Goal: Transaction & Acquisition: Purchase product/service

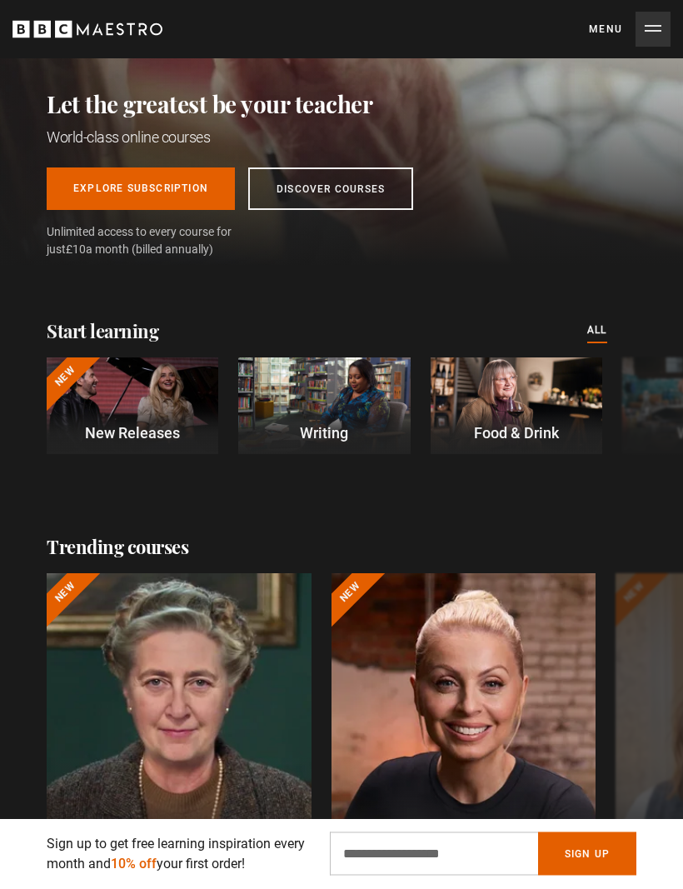
scroll to position [179, 0]
click at [288, 199] on link "Discover Courses" at bounding box center [330, 189] width 165 height 43
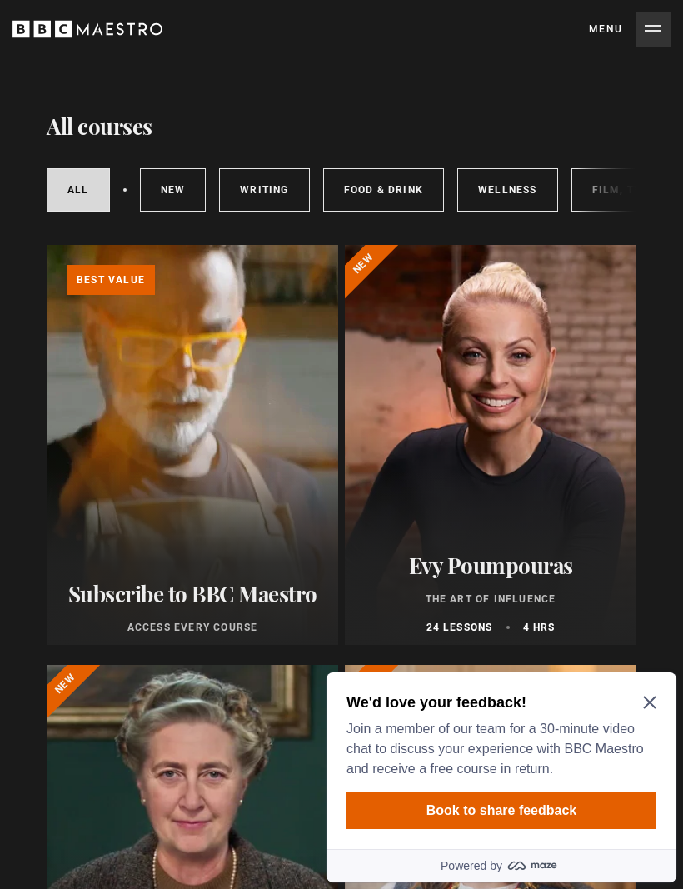
scroll to position [41, 0]
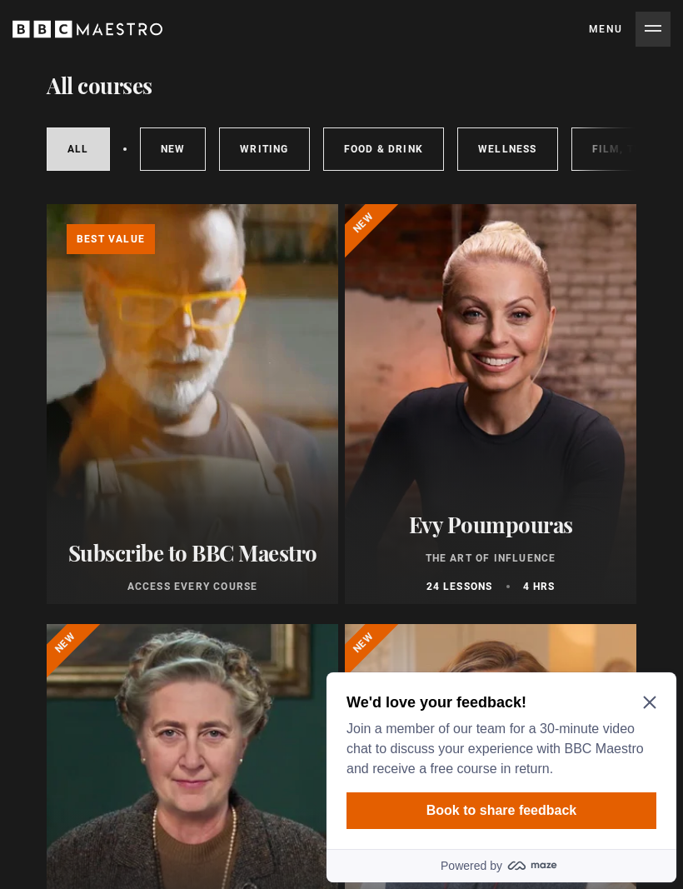
click at [649, 704] on icon "Close Maze Prompt" at bounding box center [649, 703] width 13 height 13
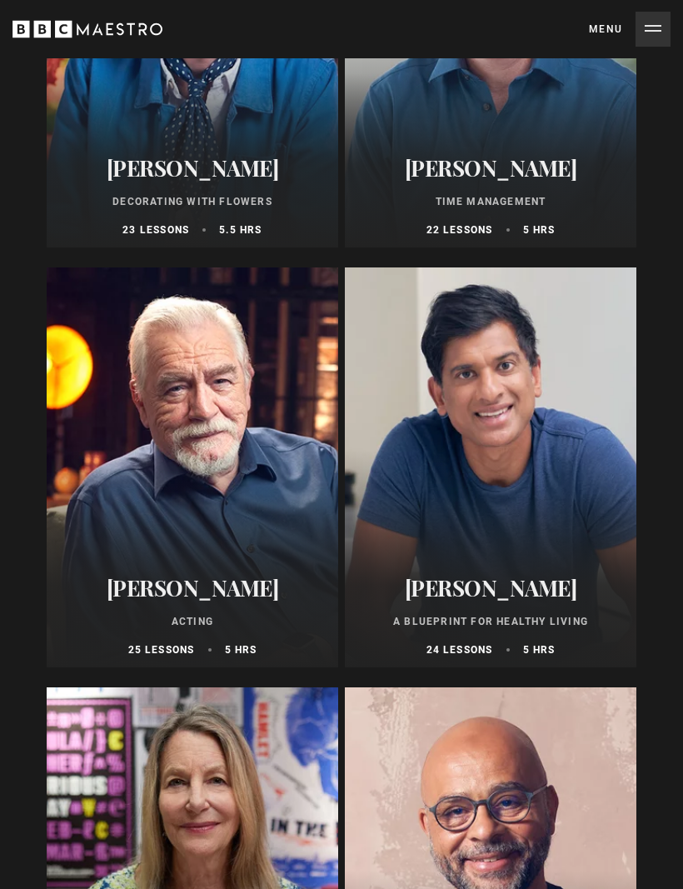
scroll to position [3755, 0]
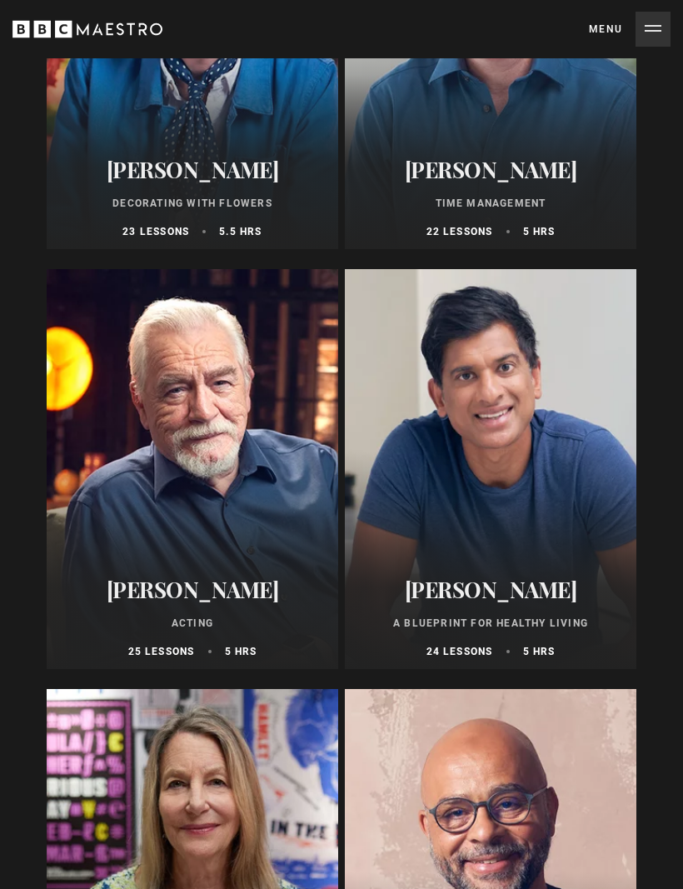
click at [573, 543] on div at bounding box center [491, 470] width 292 height 400
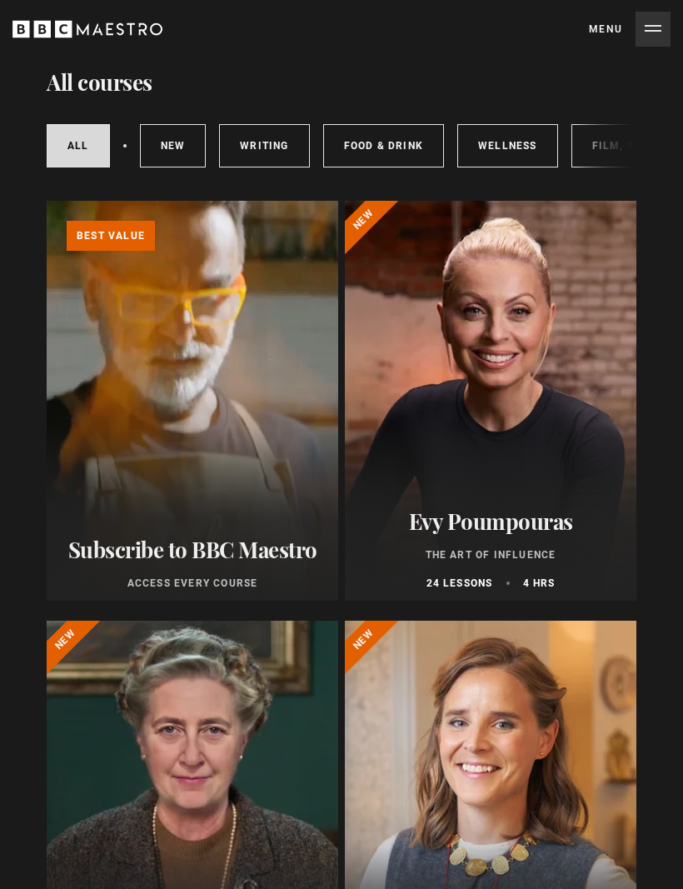
scroll to position [49, 0]
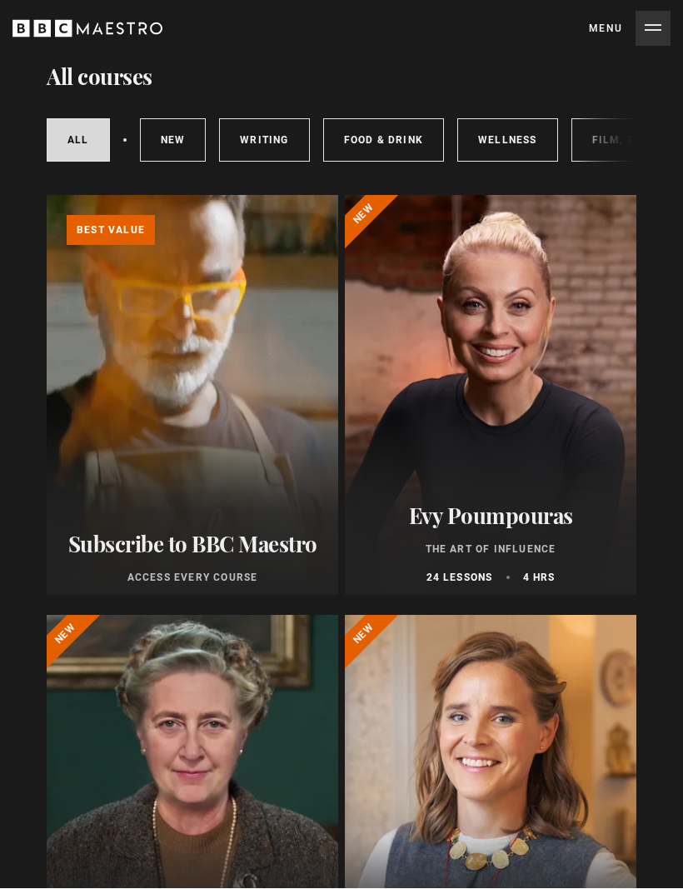
click at [159, 147] on link "New courses" at bounding box center [173, 140] width 67 height 43
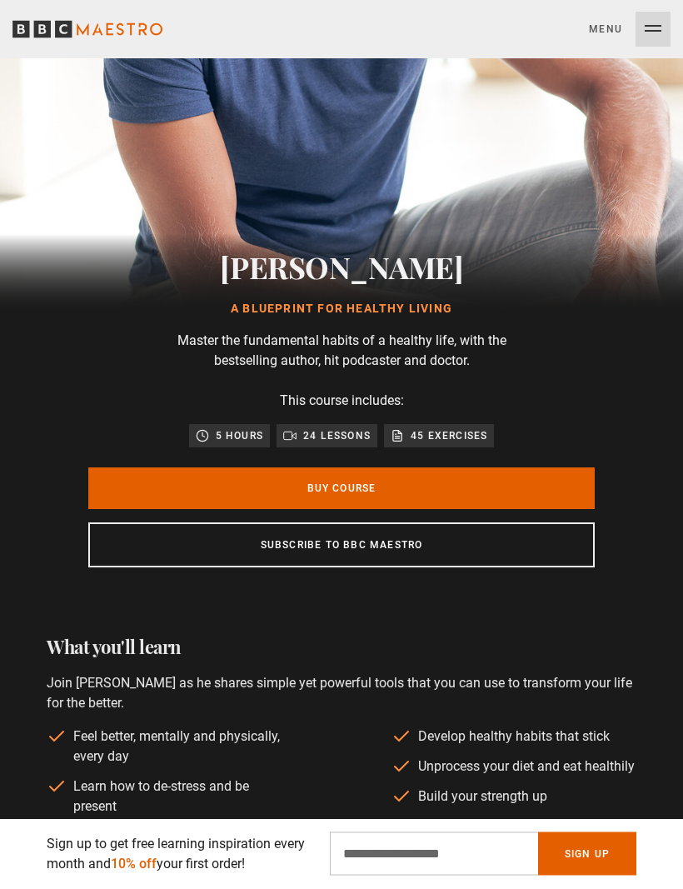
scroll to position [392, 0]
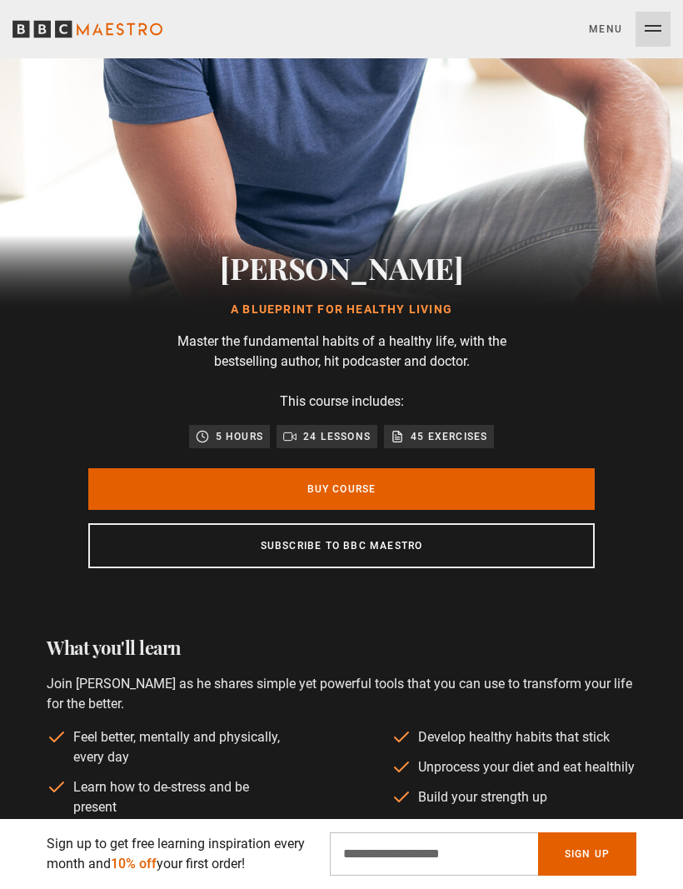
click at [156, 492] on link "Buy Course" at bounding box center [341, 489] width 507 height 42
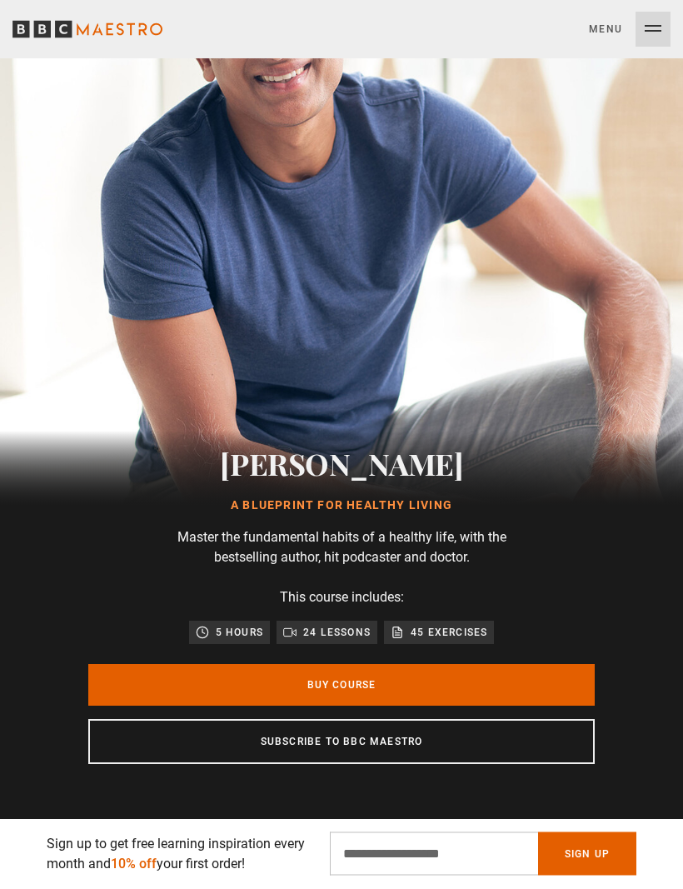
scroll to position [212, 0]
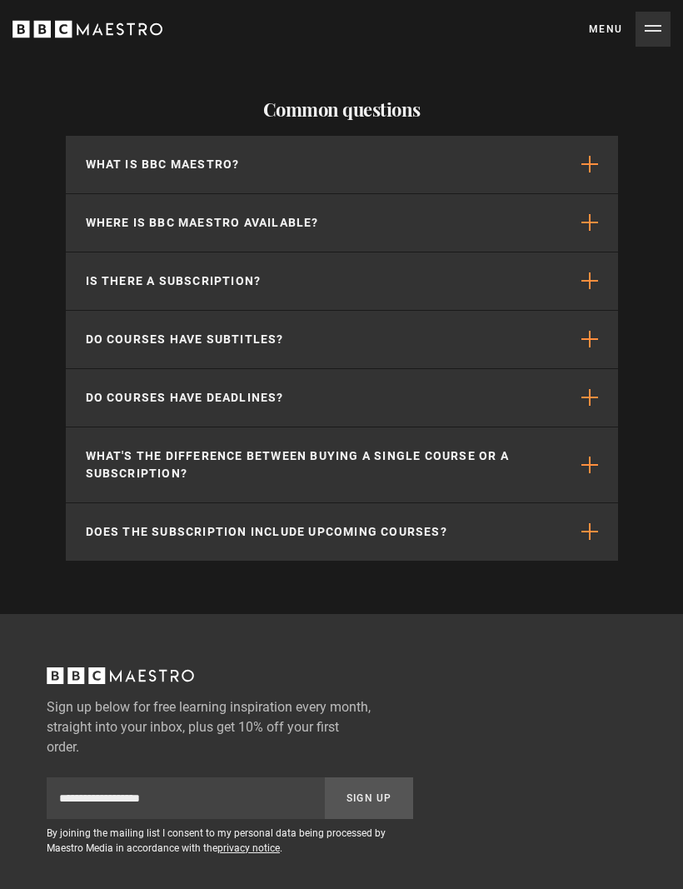
scroll to position [2771, 0]
click at [116, 283] on p "Is there a subscription?" at bounding box center [174, 281] width 176 height 18
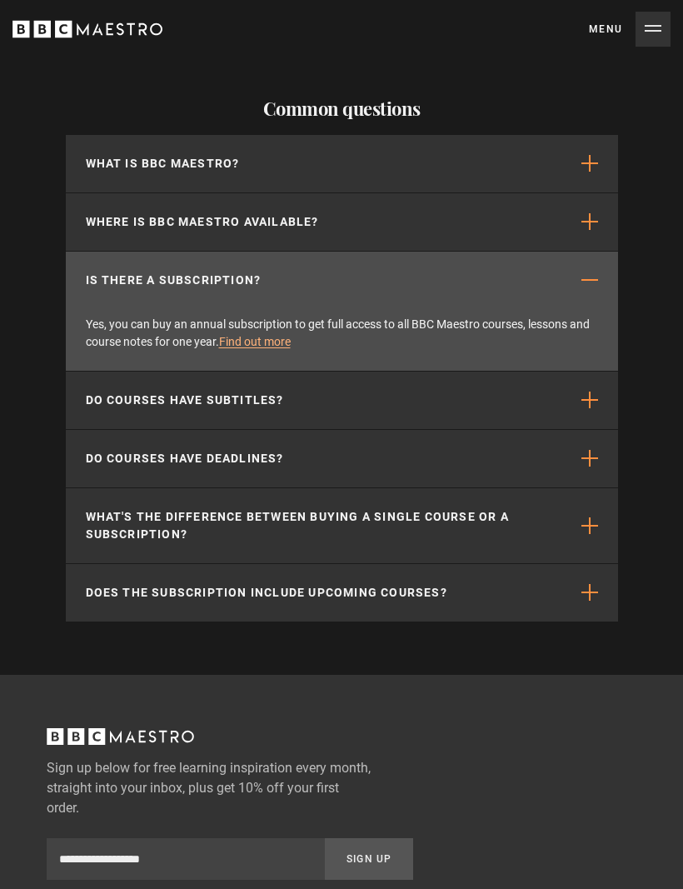
click at [252, 338] on link "Find out more" at bounding box center [255, 341] width 72 height 13
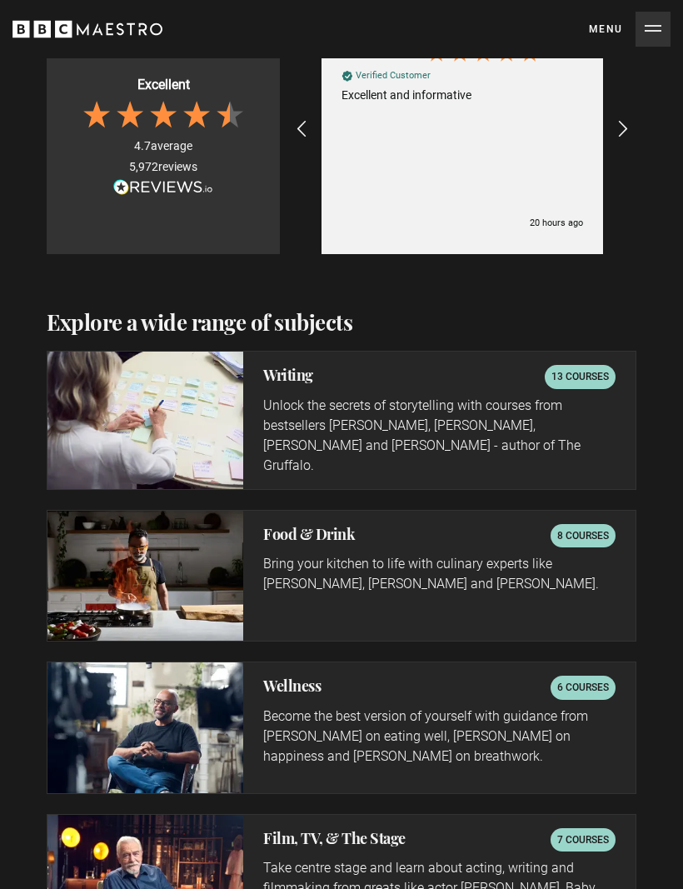
scroll to position [2393, 0]
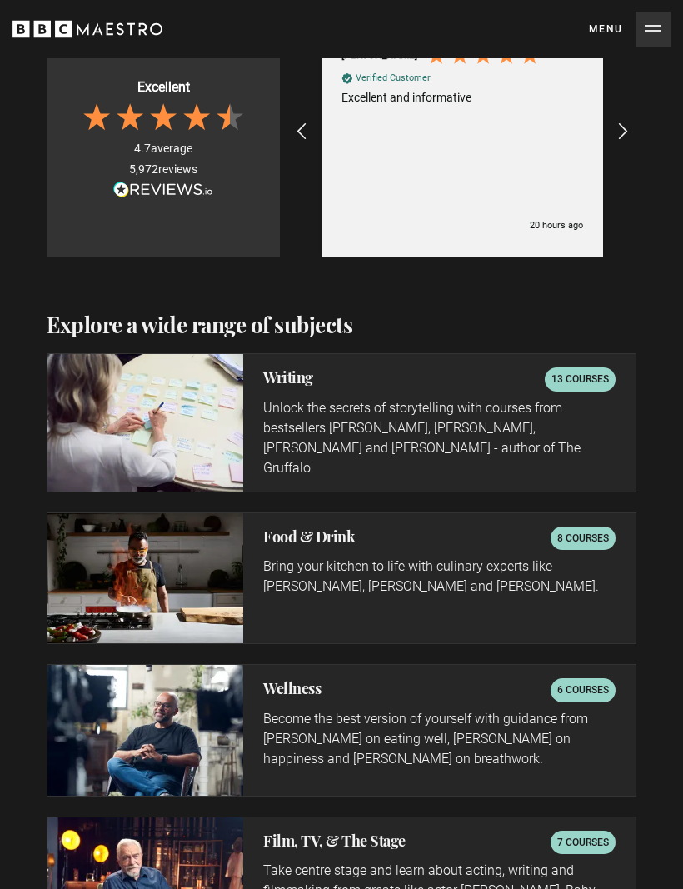
click at [98, 550] on img at bounding box center [146, 579] width 196 height 131
click at [594, 578] on p "Bring your kitchen to life with culinary experts like [PERSON_NAME], [PERSON_NA…" at bounding box center [439, 578] width 353 height 40
click at [590, 544] on div "Food & Drink 8 courses Bring your kitchen to life with culinary experts like [P…" at bounding box center [439, 579] width 393 height 131
click at [593, 539] on div "Food & Drink 8 courses Bring your kitchen to life with culinary experts like [P…" at bounding box center [439, 579] width 393 height 131
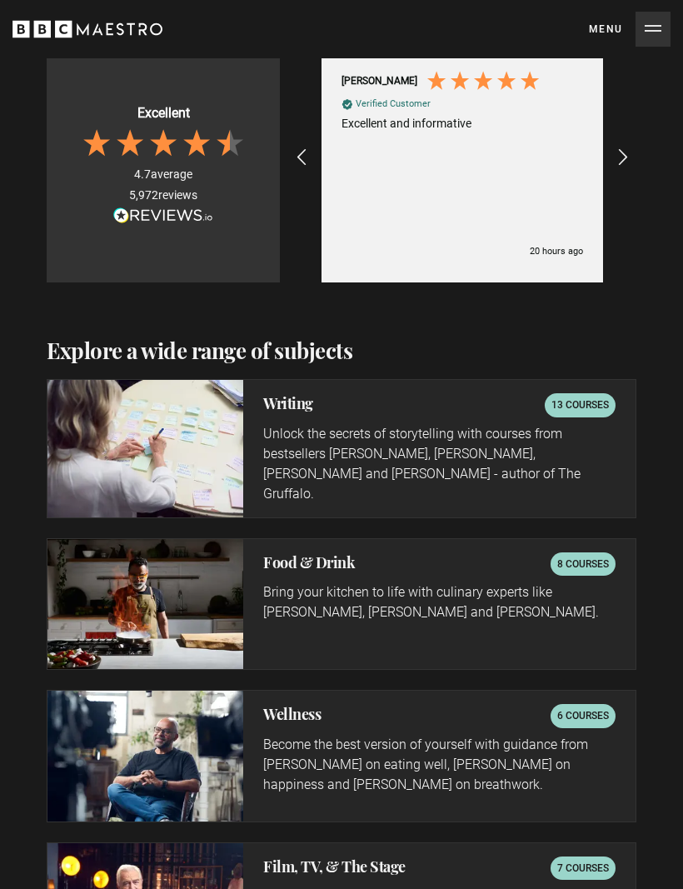
scroll to position [2396, 0]
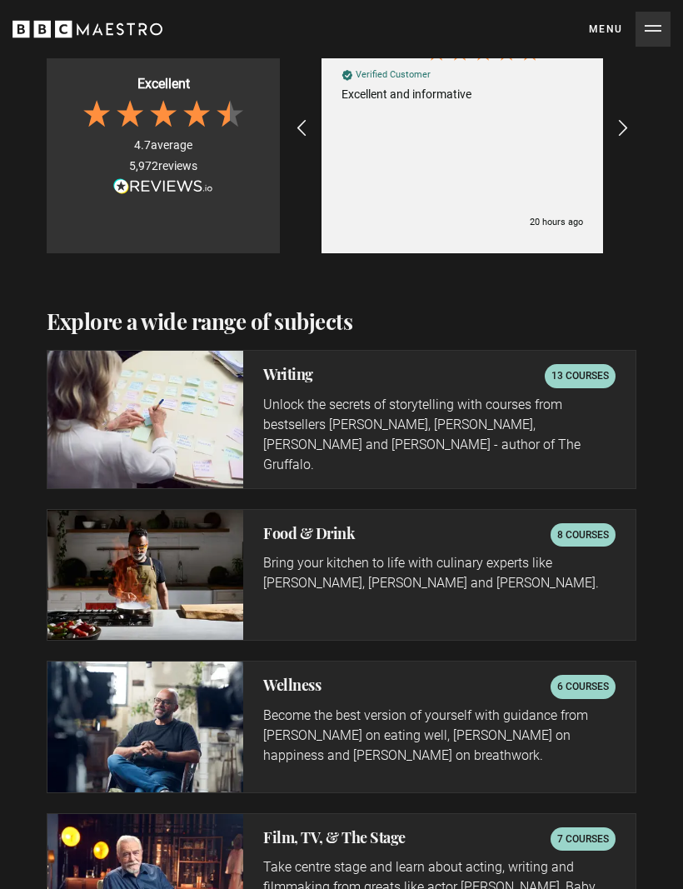
click at [580, 537] on div "Food & Drink 8 courses Bring your kitchen to life with culinary experts like [P…" at bounding box center [439, 576] width 393 height 131
click at [558, 568] on p "Bring your kitchen to life with culinary experts like [PERSON_NAME], [PERSON_NA…" at bounding box center [439, 574] width 353 height 40
click at [450, 582] on p "Bring your kitchen to life with culinary experts like [PERSON_NAME], [PERSON_NA…" at bounding box center [439, 574] width 353 height 40
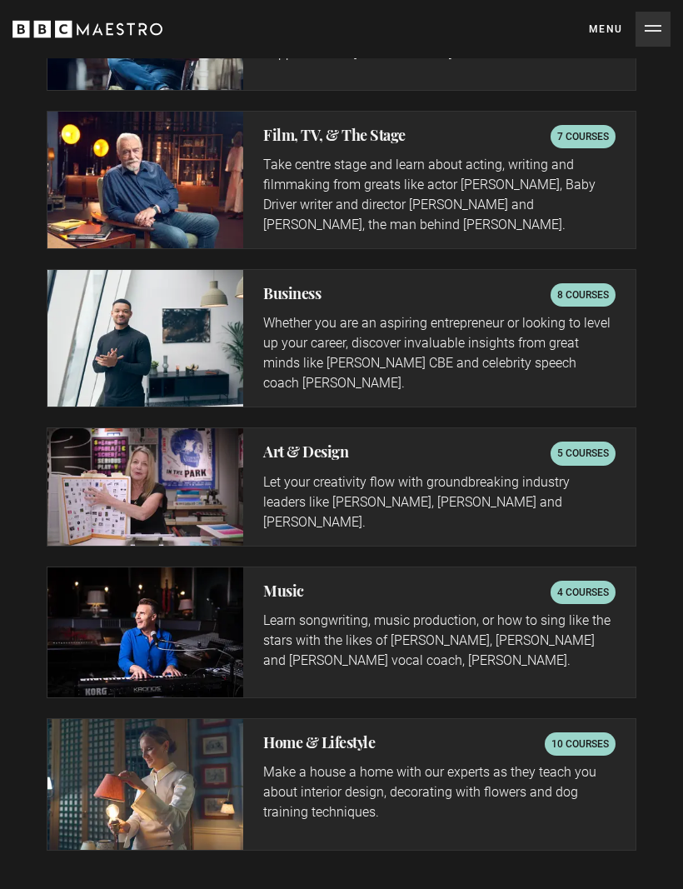
scroll to position [3100, 0]
click at [574, 584] on p "4 courses" at bounding box center [584, 592] width 52 height 17
click at [124, 619] on img at bounding box center [146, 633] width 196 height 130
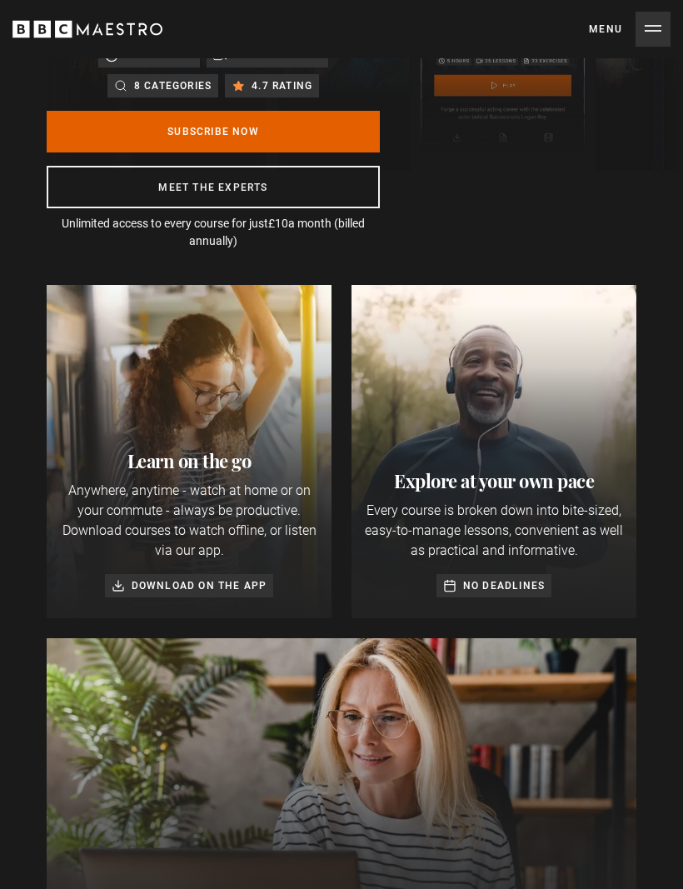
scroll to position [0, 0]
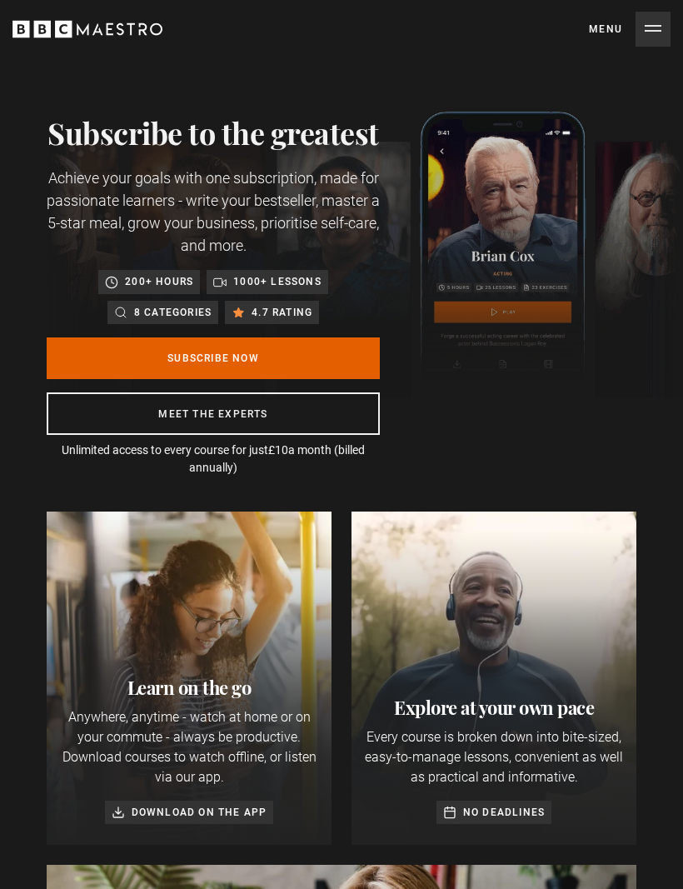
click at [648, 33] on button "Menu Close" at bounding box center [630, 29] width 82 height 35
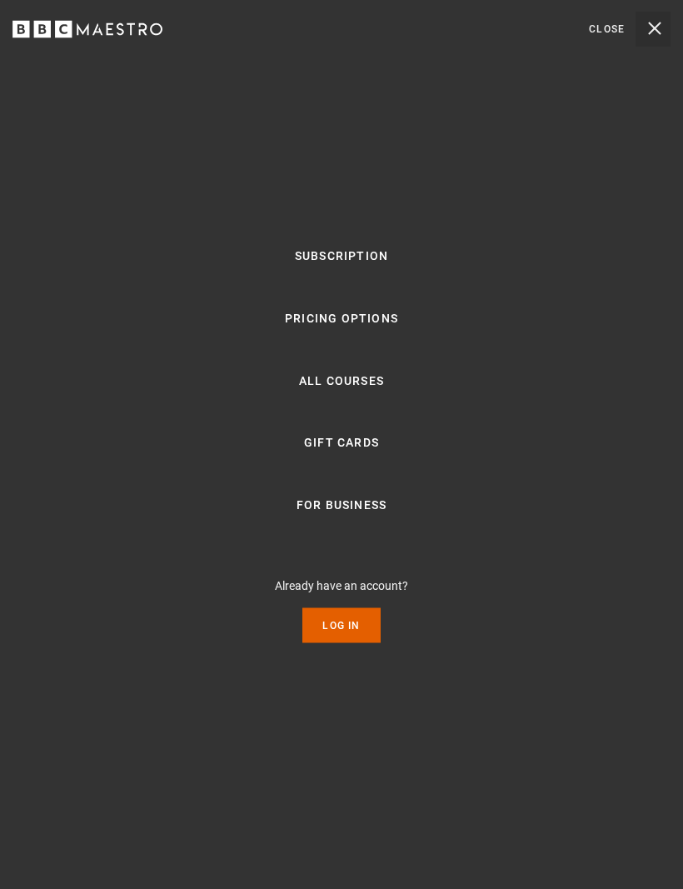
scroll to position [530, 0]
click at [648, 38] on button "Menu Close" at bounding box center [630, 29] width 82 height 35
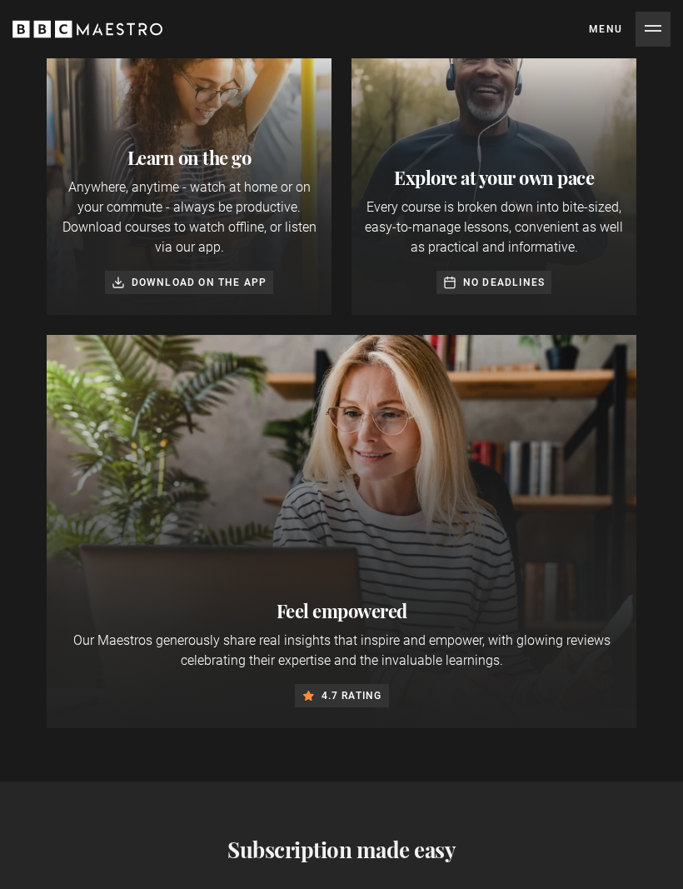
scroll to position [0, 1492]
